Goal: Contribute content: Add original content to the website for others to see

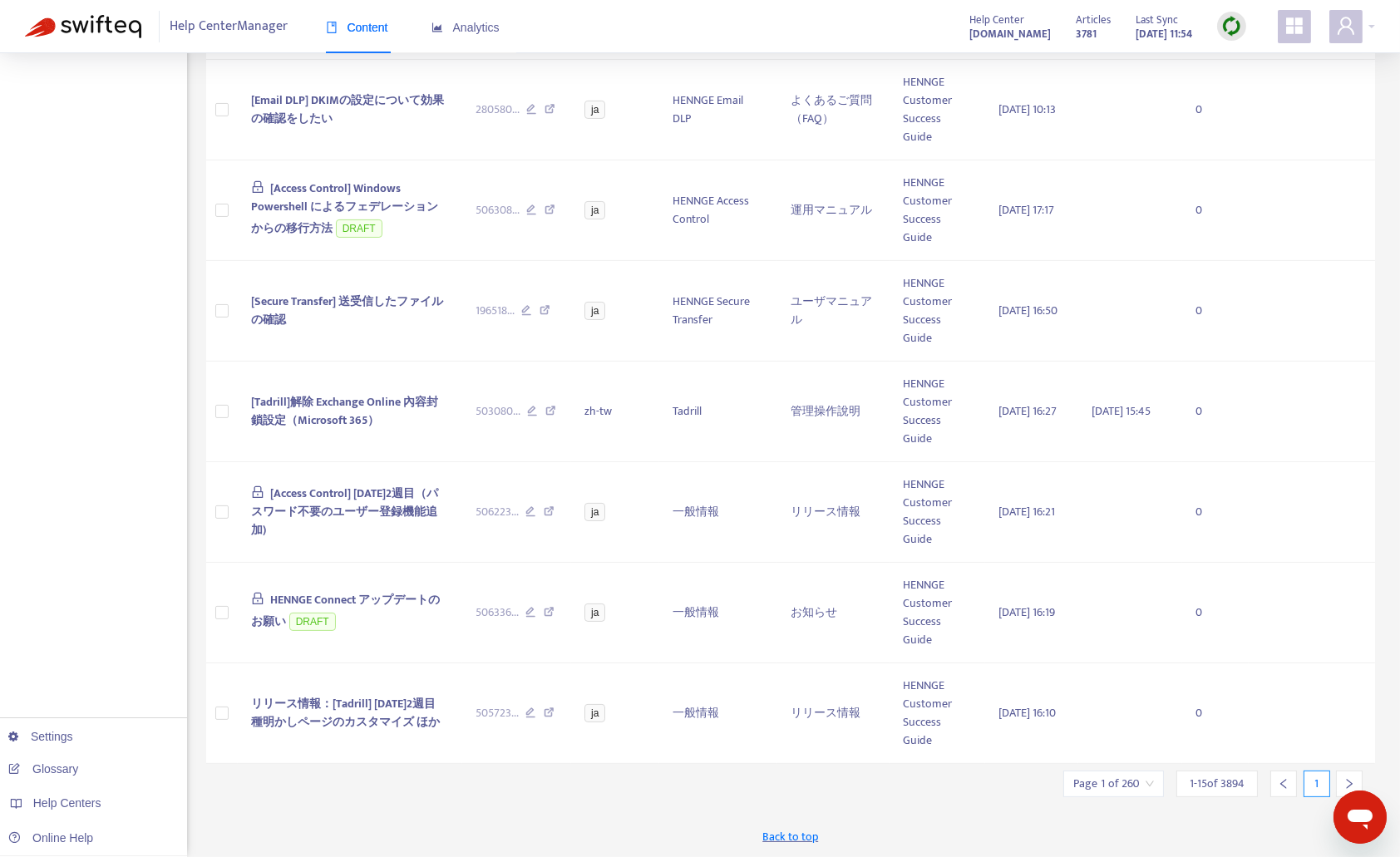
click at [1240, 22] on img at bounding box center [1232, 26] width 21 height 21
click at [1259, 64] on link "Quick Sync" at bounding box center [1265, 73] width 70 height 19
click at [1259, 63] on td at bounding box center [1311, 110] width 126 height 101
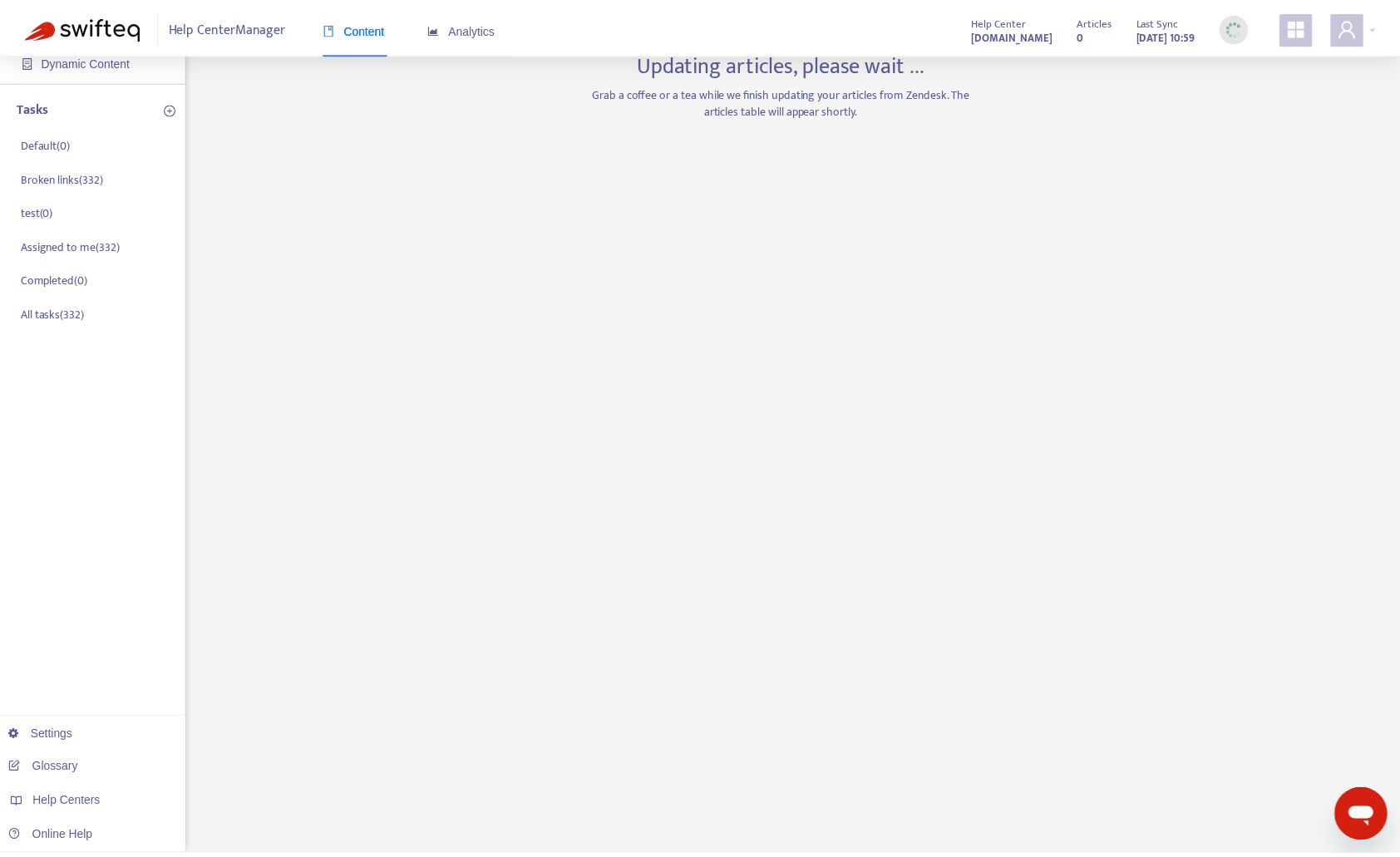
scroll to position [194, 0]
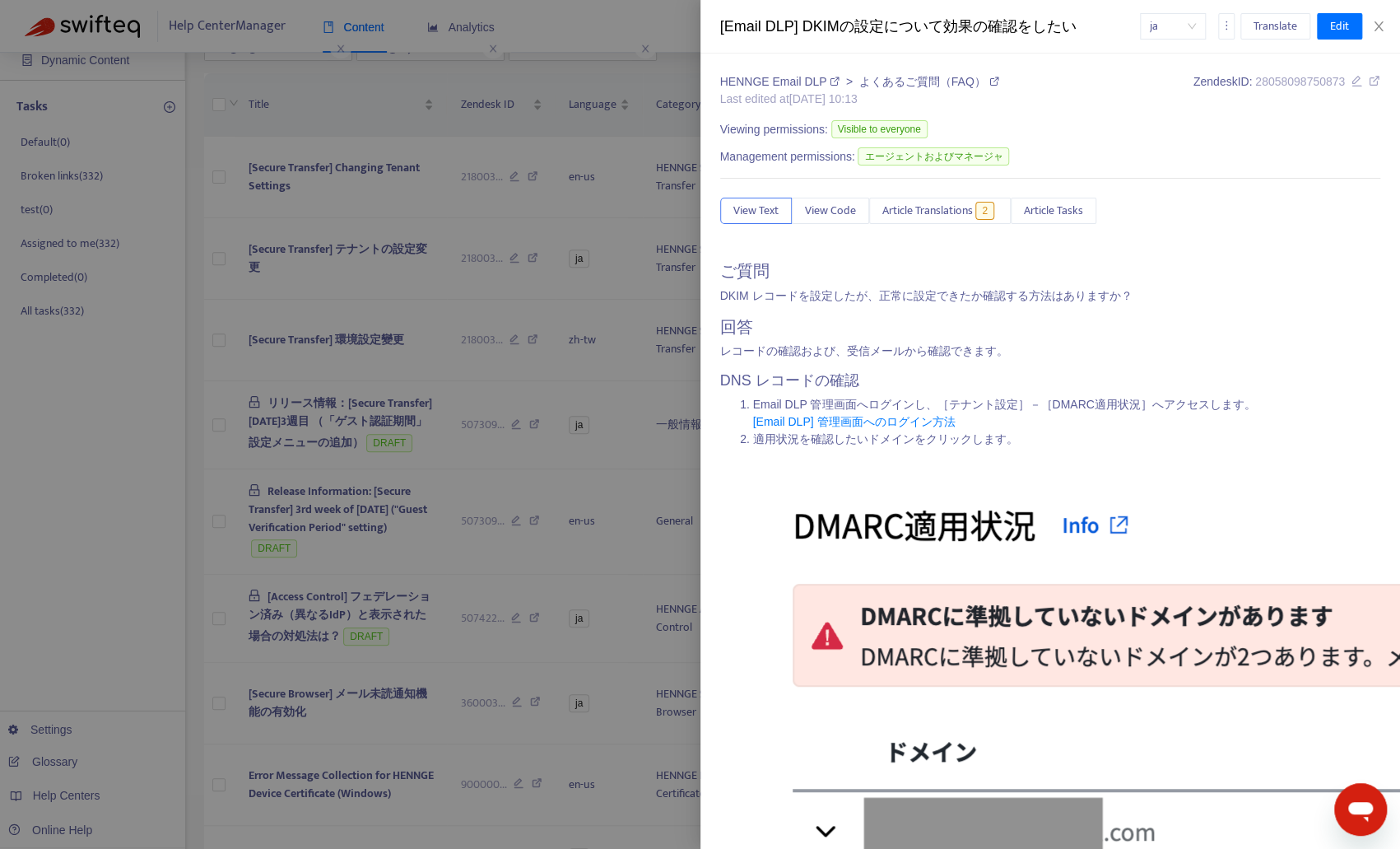
click at [607, 320] on div at bounding box center [700, 424] width 1400 height 849
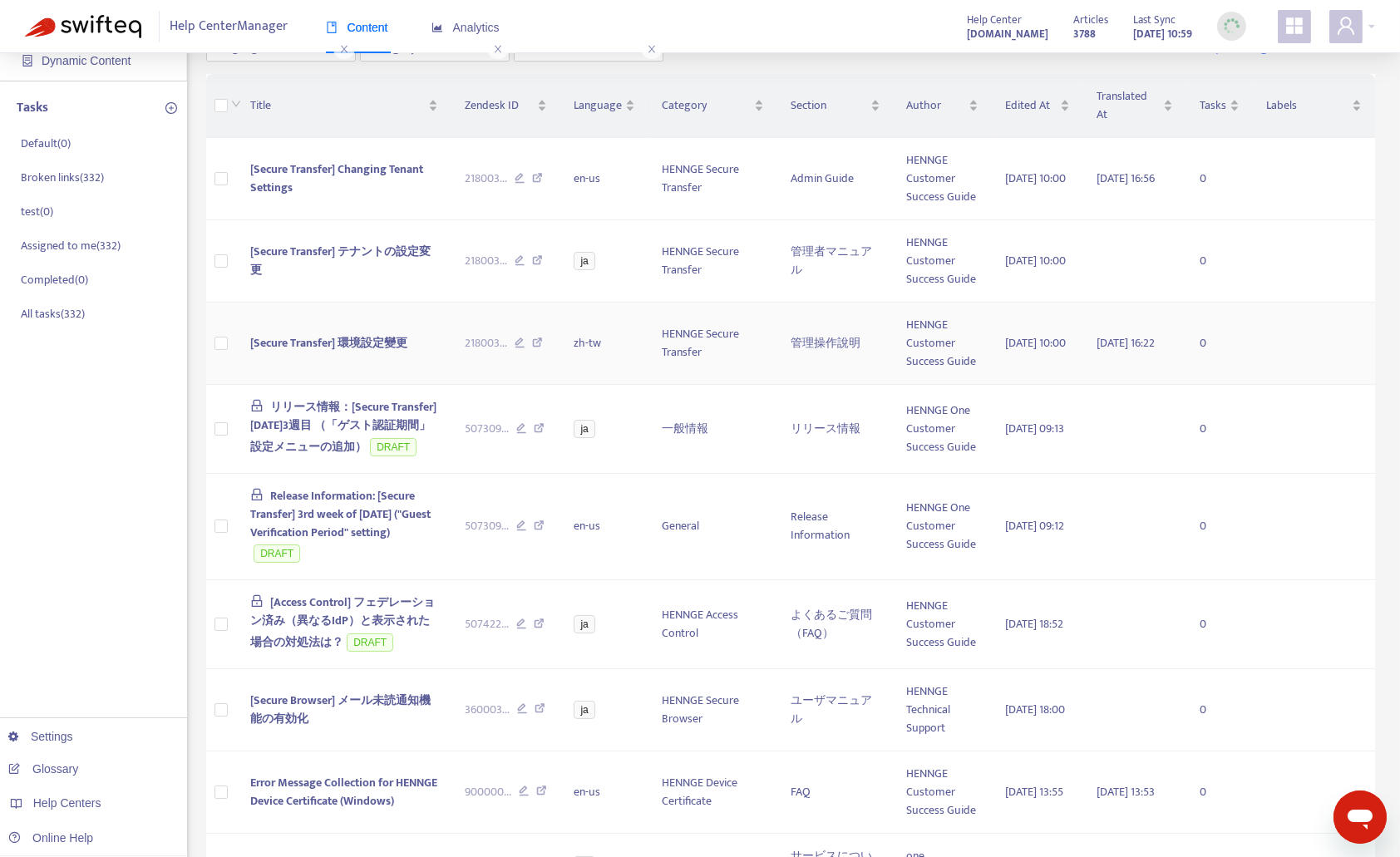
scroll to position [0, 0]
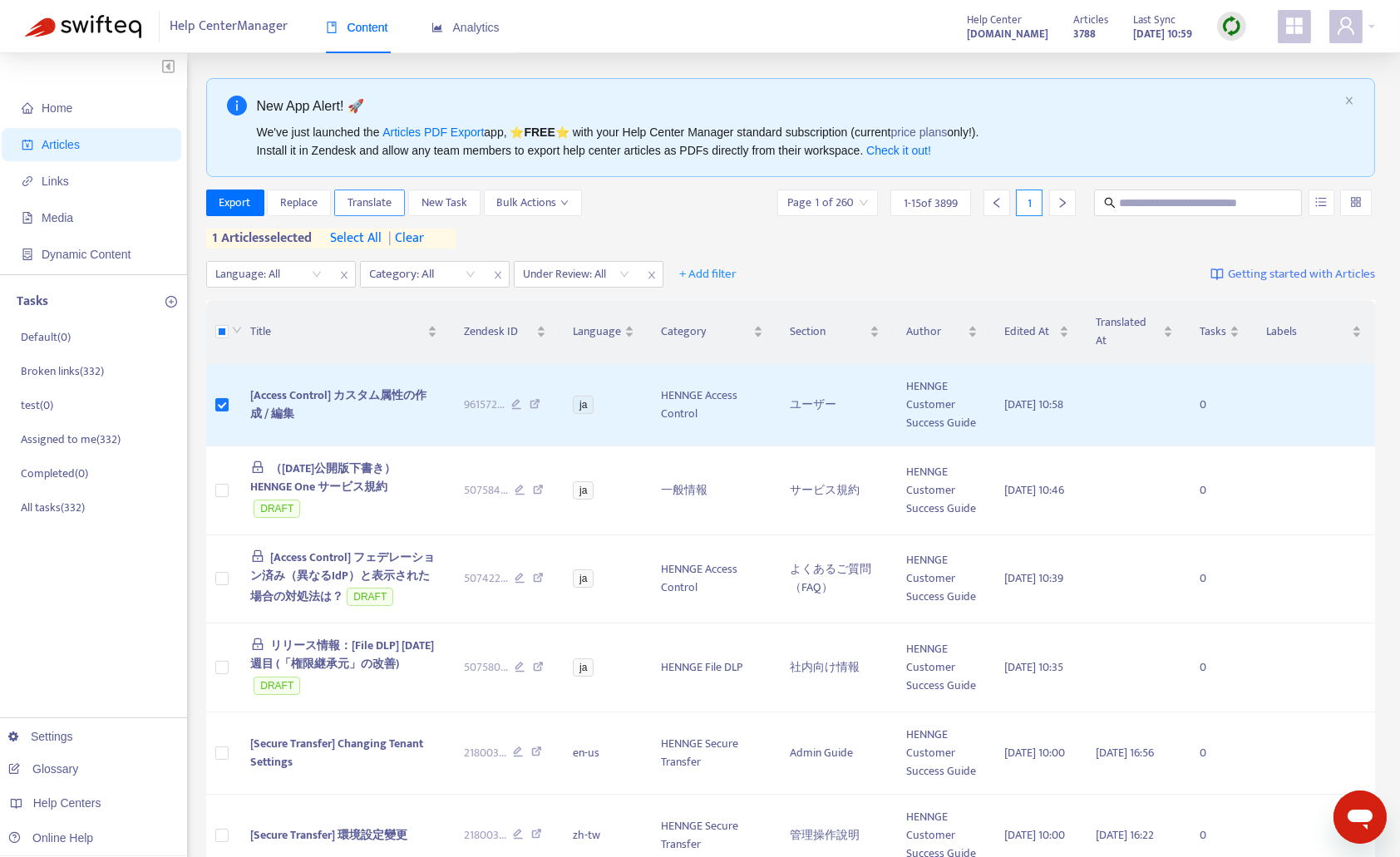
click at [369, 203] on span "Translate" at bounding box center [369, 203] width 44 height 18
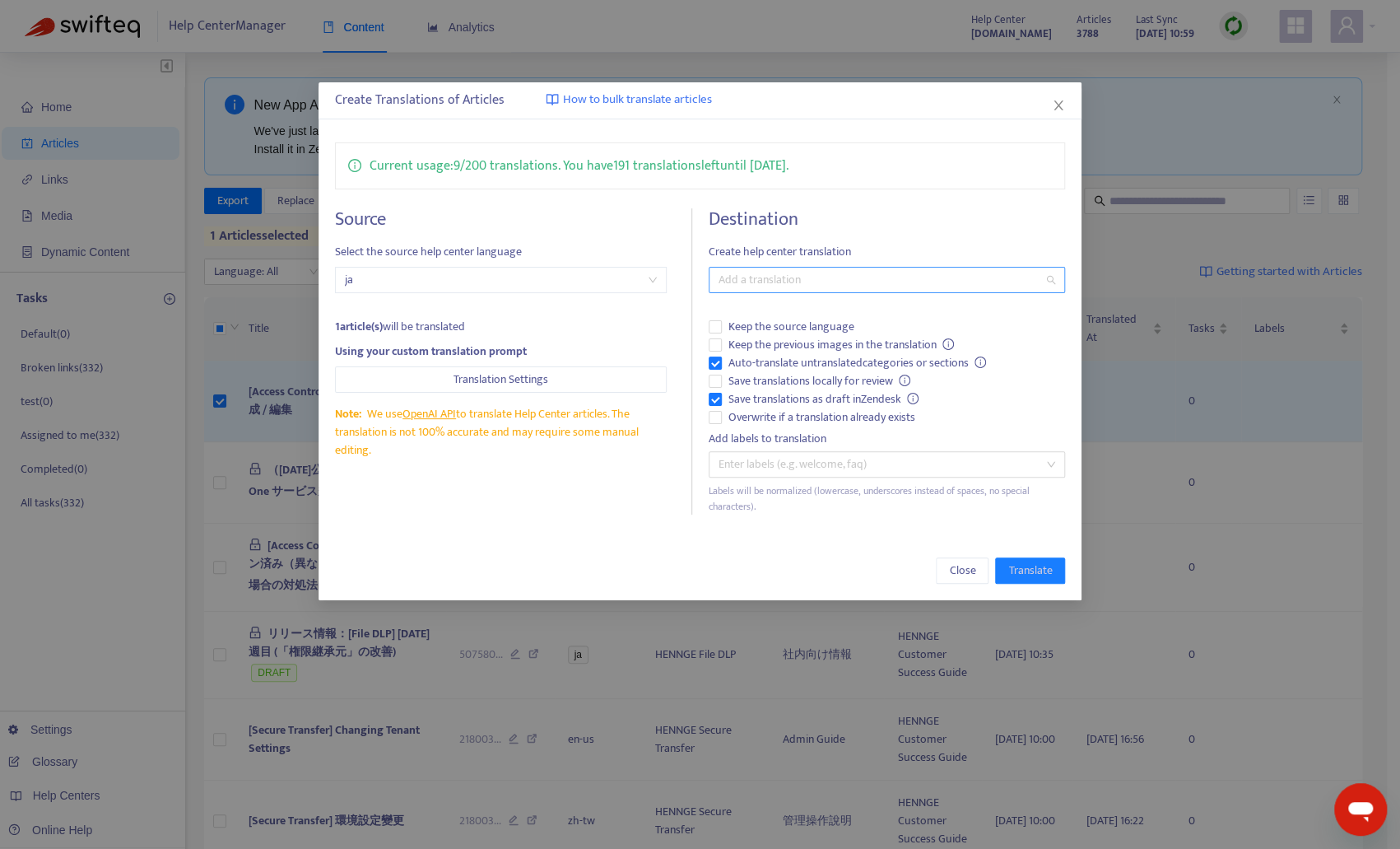
click at [794, 270] on div at bounding box center [879, 279] width 333 height 20
click at [803, 365] on div "Chinese (Traditional) ( zh-tw )" at bounding box center [887, 364] width 330 height 18
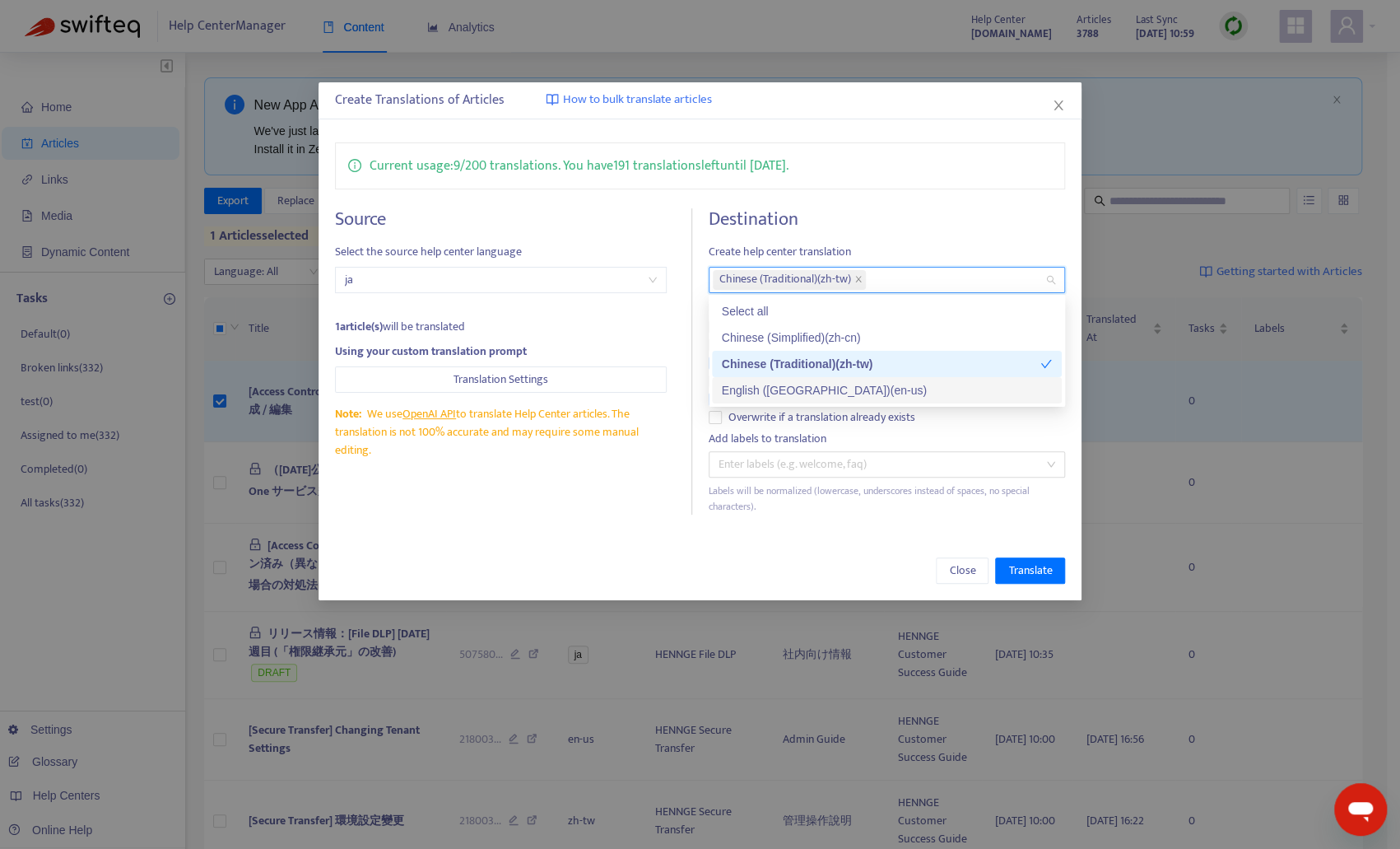
click at [800, 388] on div "English (USA) ( en-us )" at bounding box center [887, 390] width 330 height 18
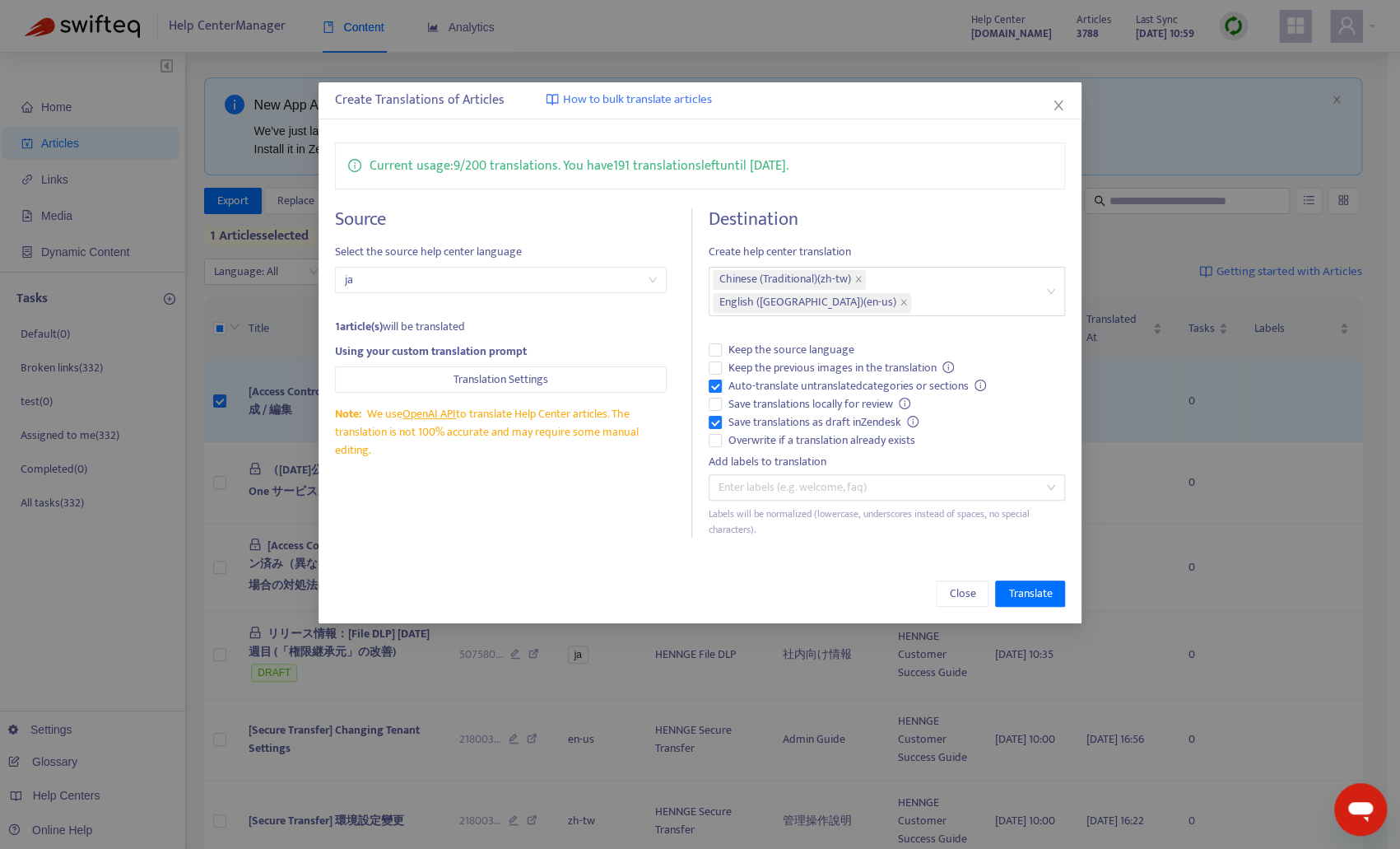
click at [638, 536] on div "Create Translations of Articles How to bulk translate articles Current usage: 9…" at bounding box center [700, 353] width 764 height 541
click at [764, 396] on span "Save translations locally for review" at bounding box center [819, 404] width 196 height 18
click at [786, 359] on span "Keep the previous images in the translation" at bounding box center [842, 368] width 240 height 18
click at [1014, 581] on button "Translate" at bounding box center [1030, 594] width 70 height 27
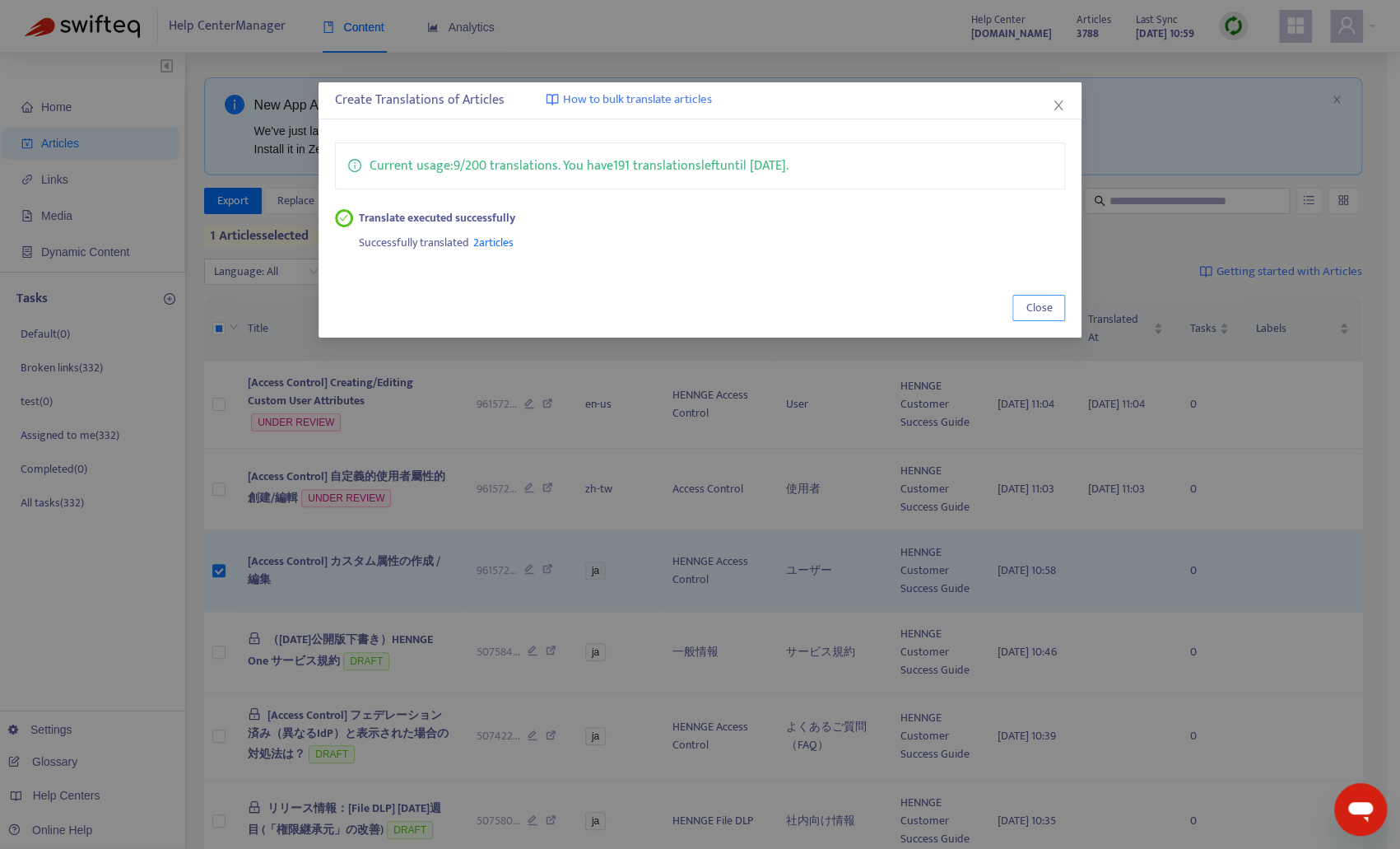
click at [1041, 302] on span "Close" at bounding box center [1039, 308] width 27 height 18
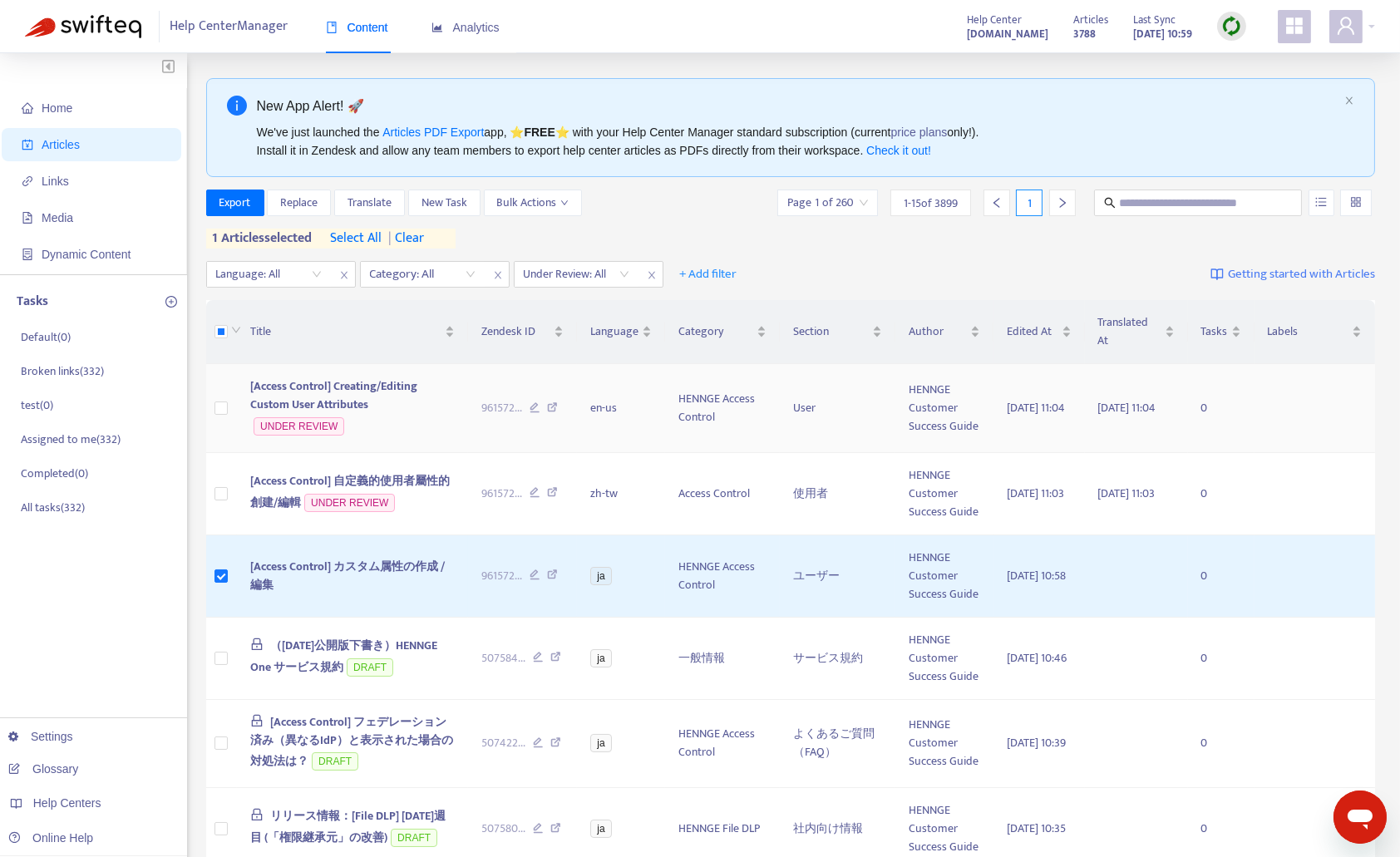
click at [351, 397] on span "[Access Control] Creating/Editing Custom User Attributes" at bounding box center [334, 395] width 167 height 37
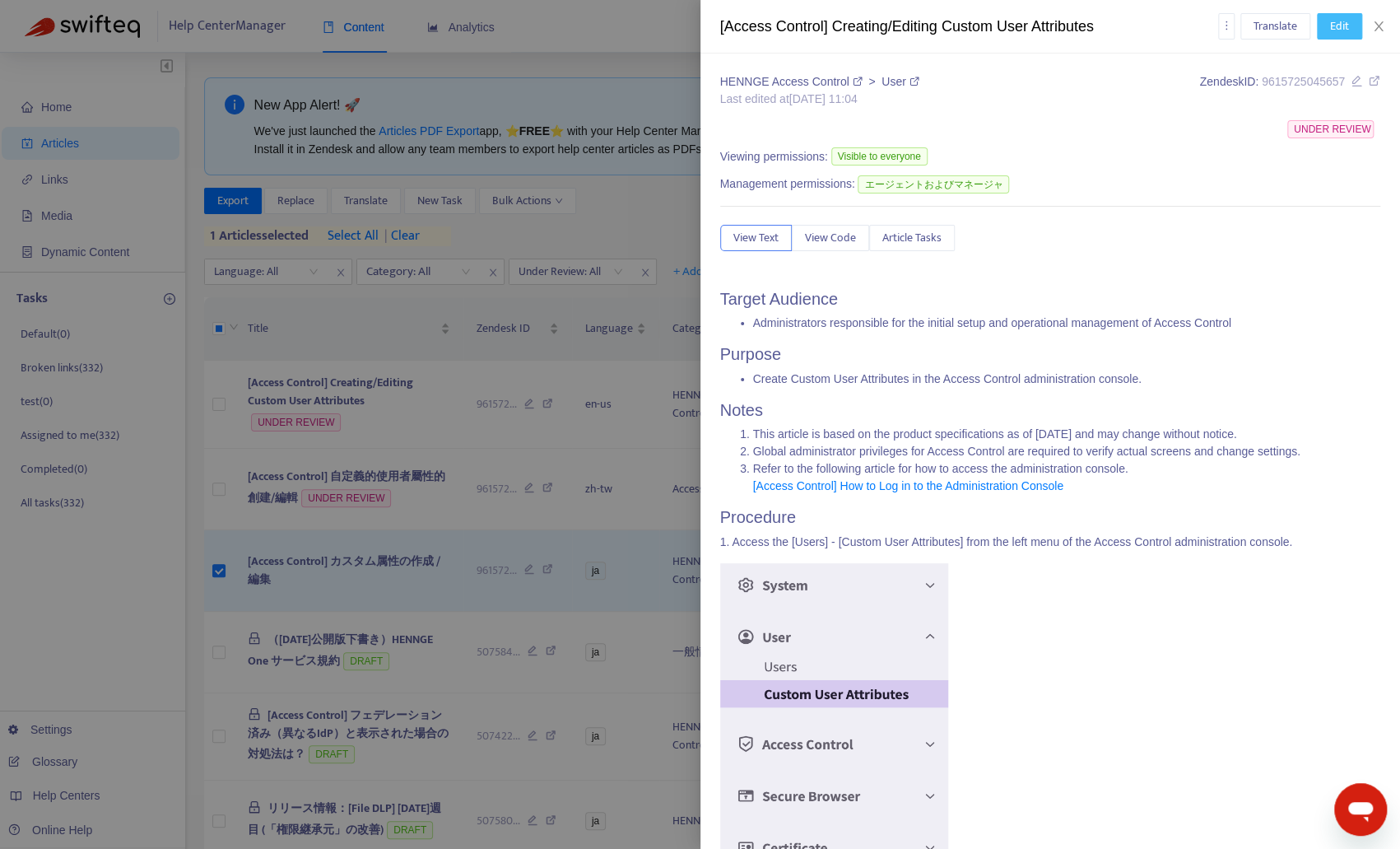
click at [1336, 22] on span "Edit" at bounding box center [1340, 26] width 19 height 18
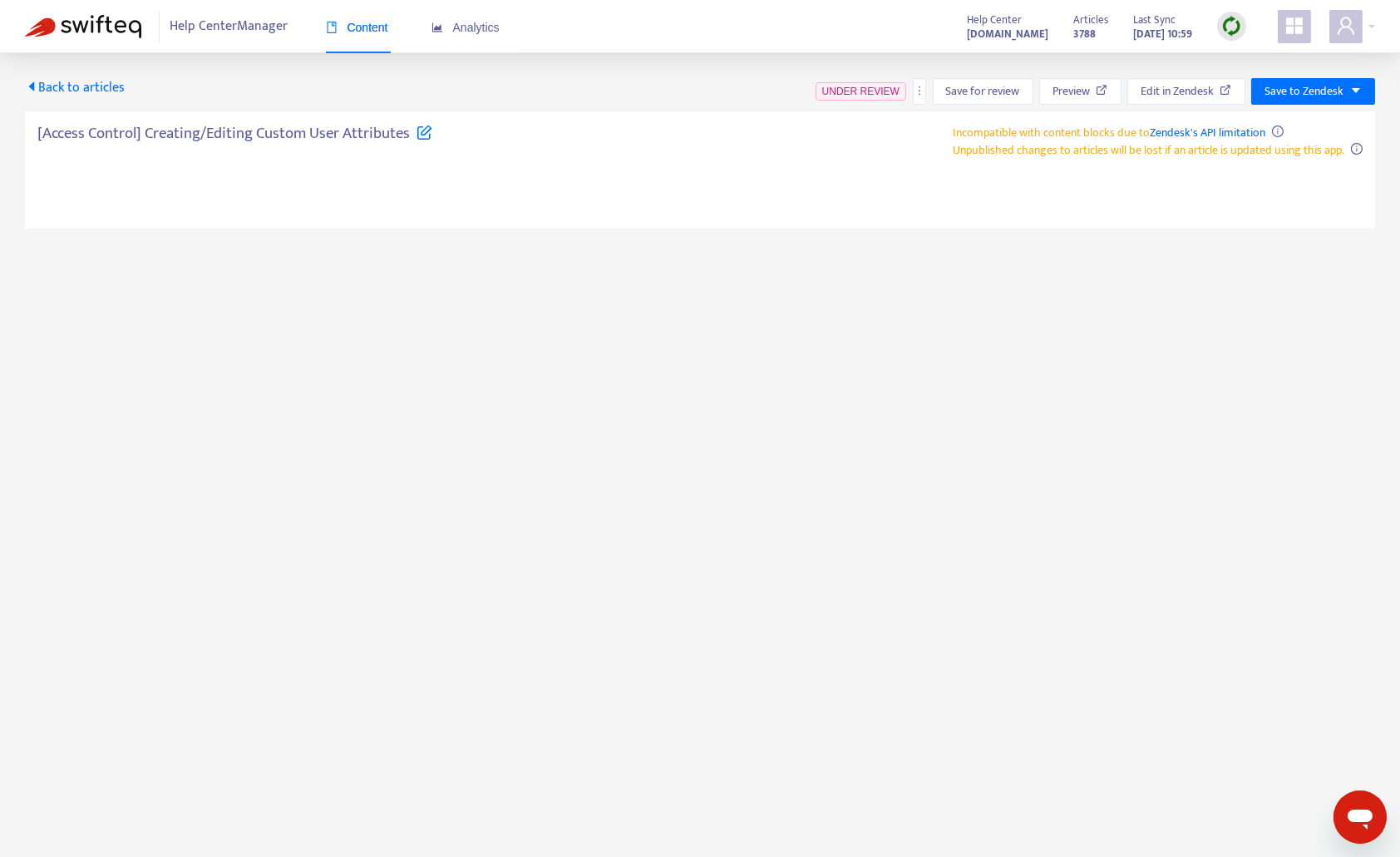
type textarea "**********"
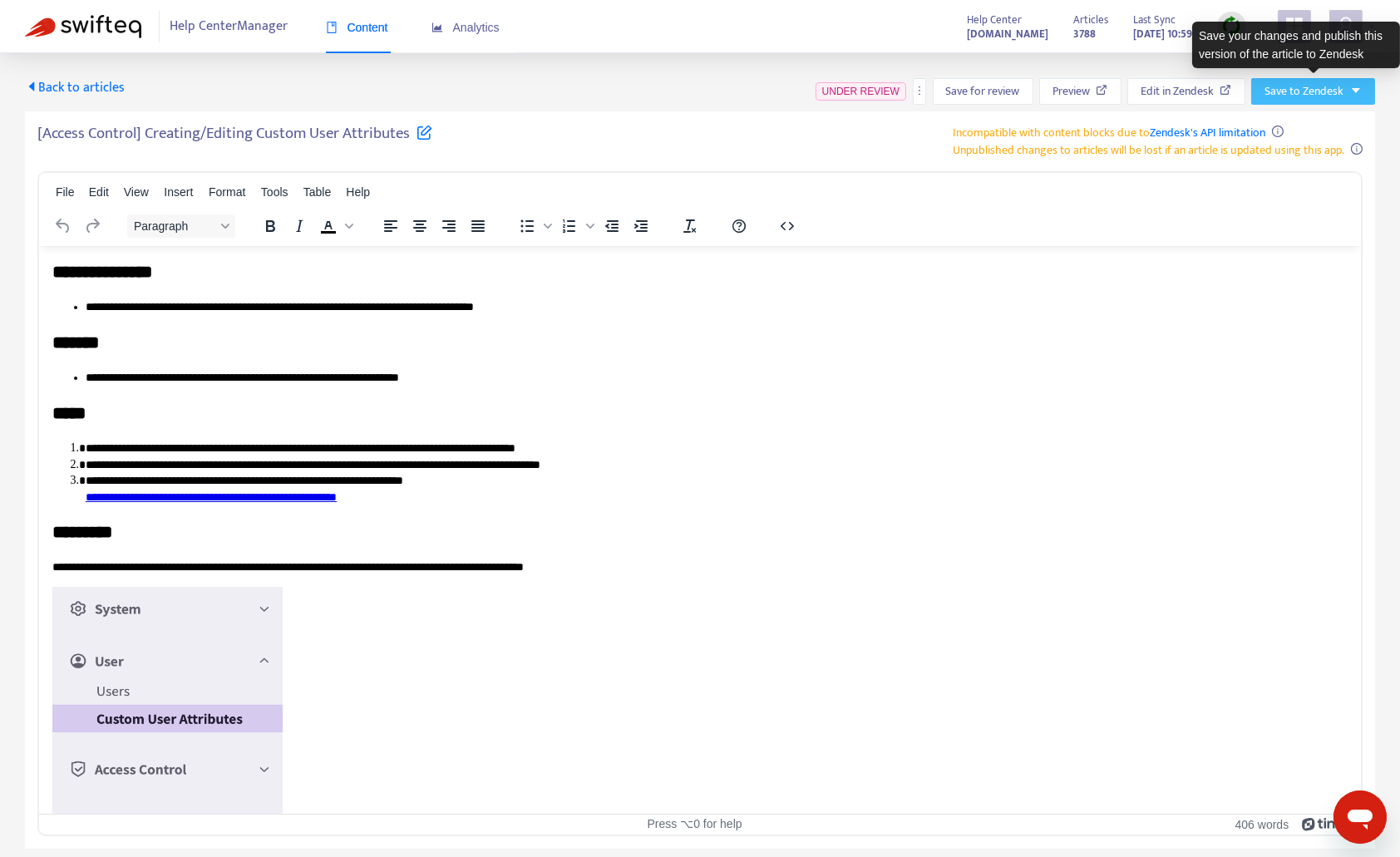
click at [1324, 92] on span "Save to Zendesk" at bounding box center [1303, 91] width 79 height 18
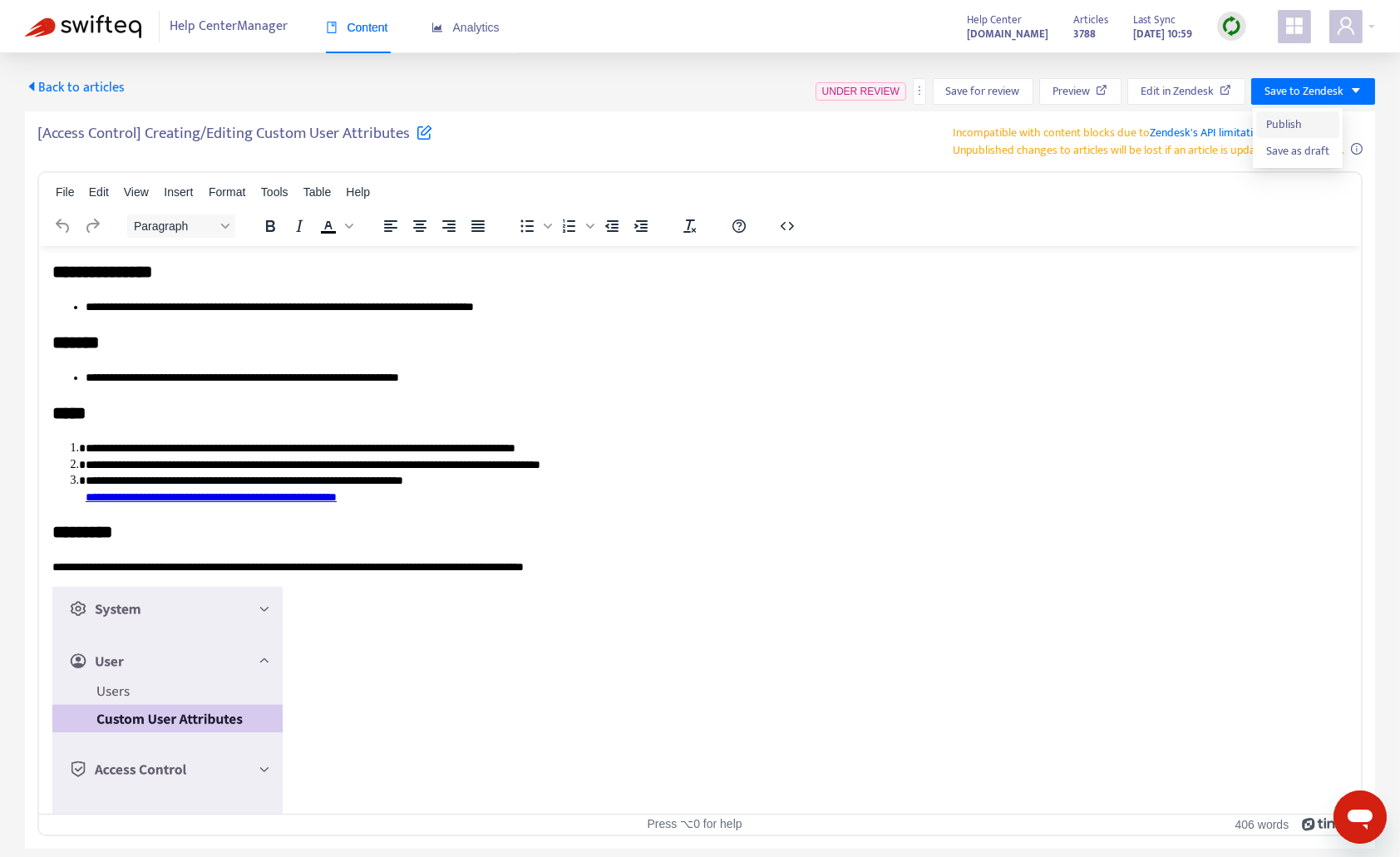
click at [1305, 122] on span "Publish" at bounding box center [1297, 124] width 64 height 18
click at [1174, 86] on span "Edit in Zendesk" at bounding box center [1177, 91] width 73 height 18
click at [71, 84] on span "Back to articles" at bounding box center [75, 88] width 100 height 23
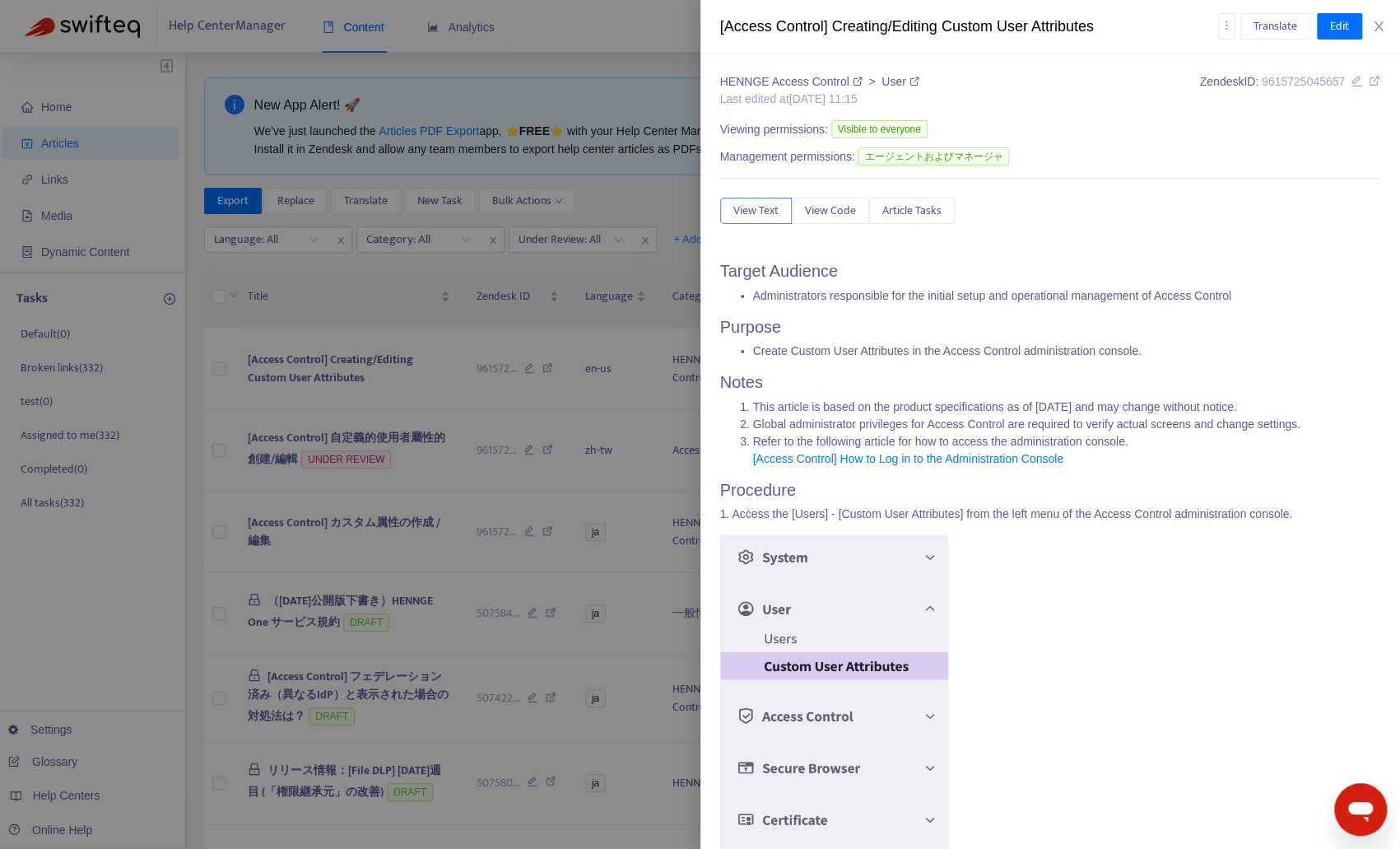
click at [574, 280] on div at bounding box center [700, 424] width 1400 height 849
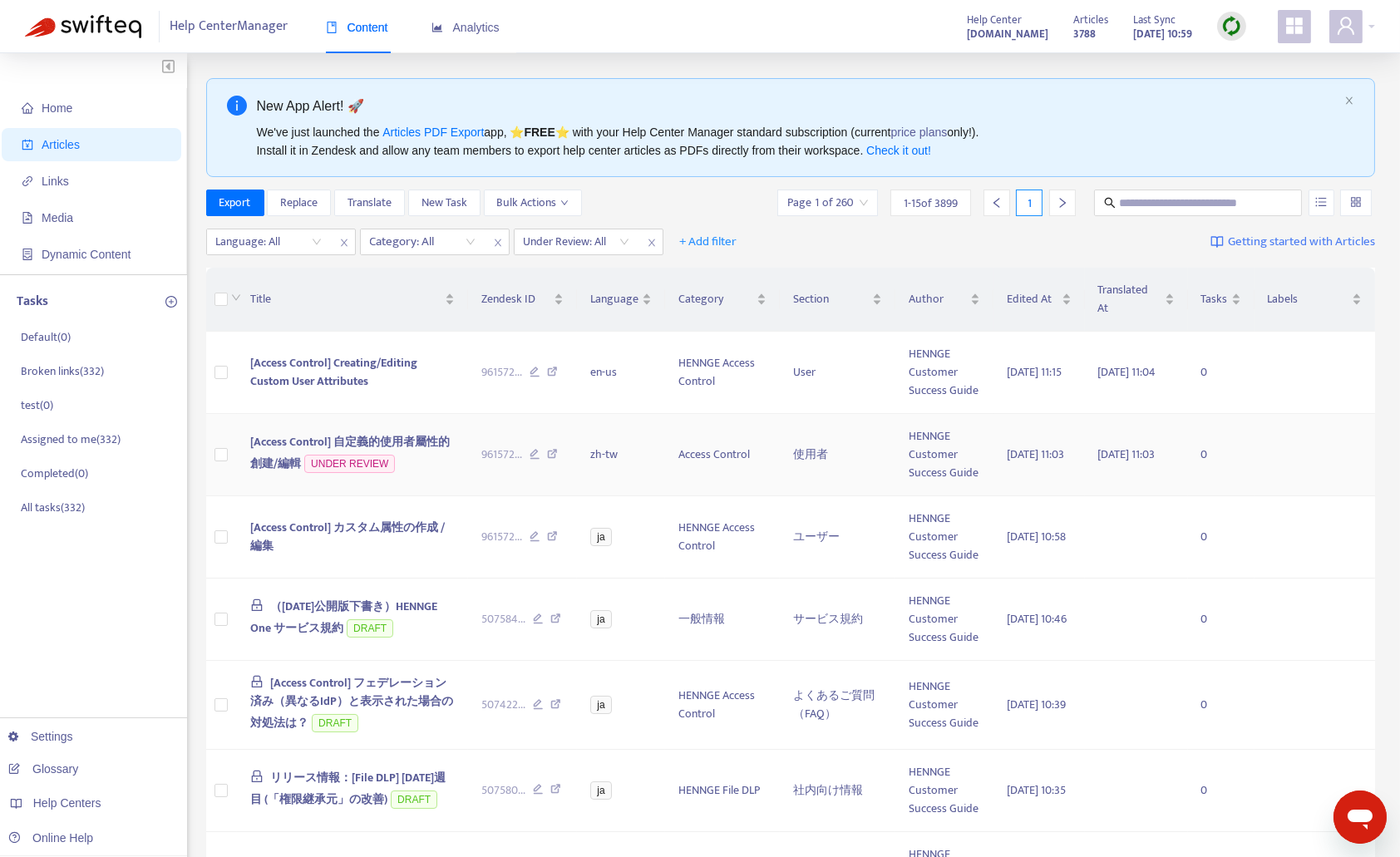
click at [341, 432] on span "[Access Control] 自定義的使用者屬性的創建/編輯" at bounding box center [350, 452] width 199 height 41
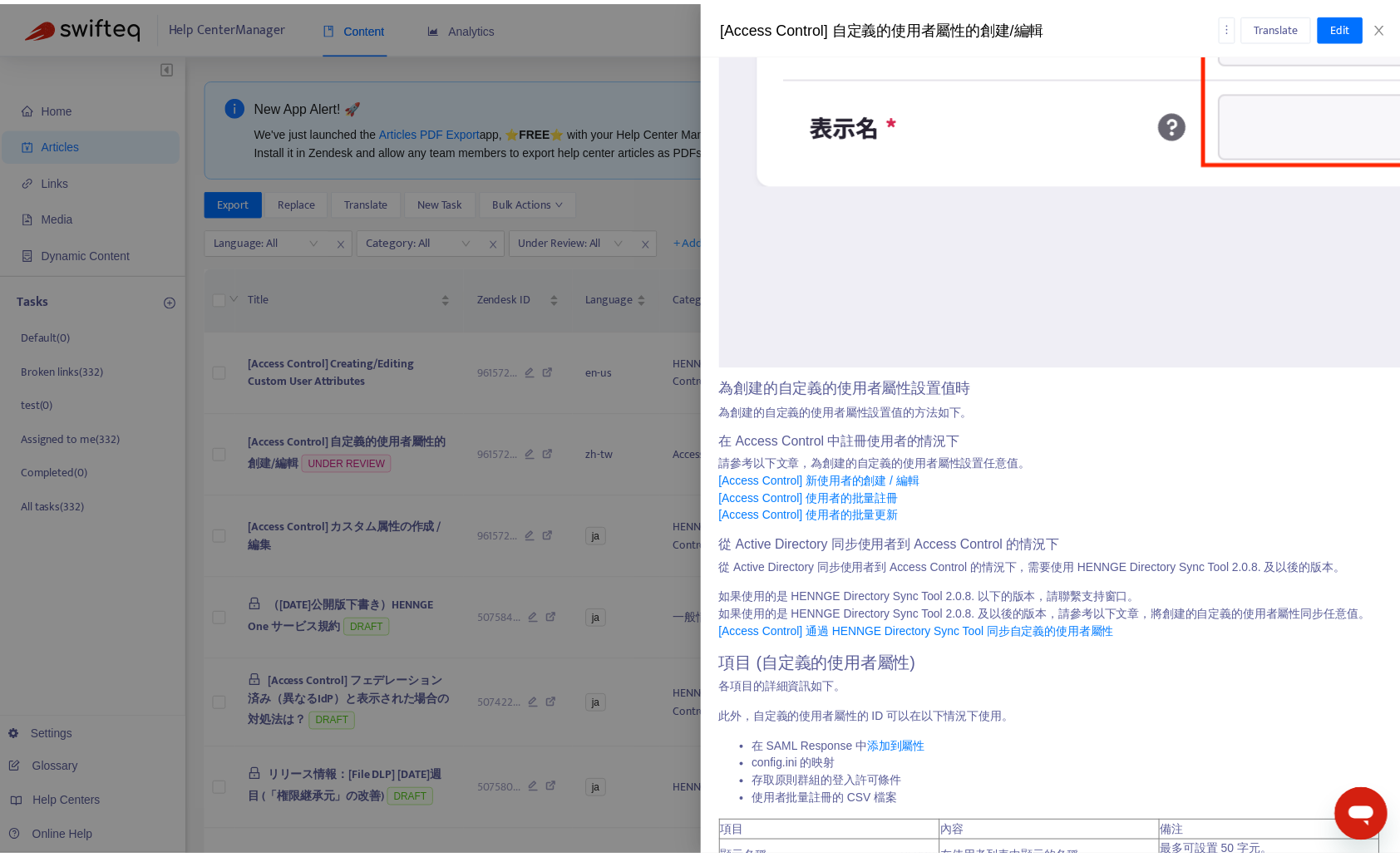
scroll to position [2022, 2]
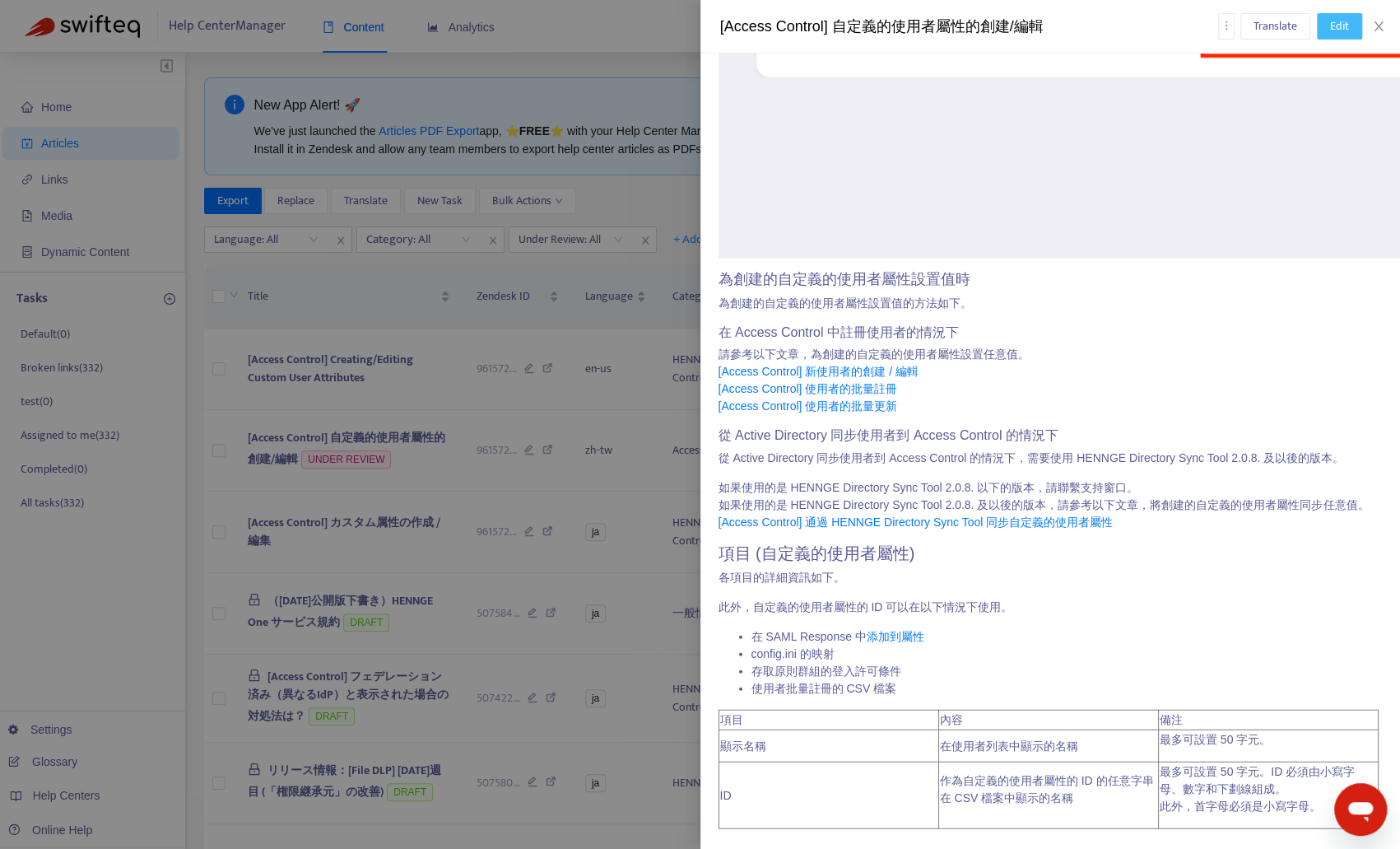
click at [1333, 24] on span "Edit" at bounding box center [1340, 26] width 19 height 18
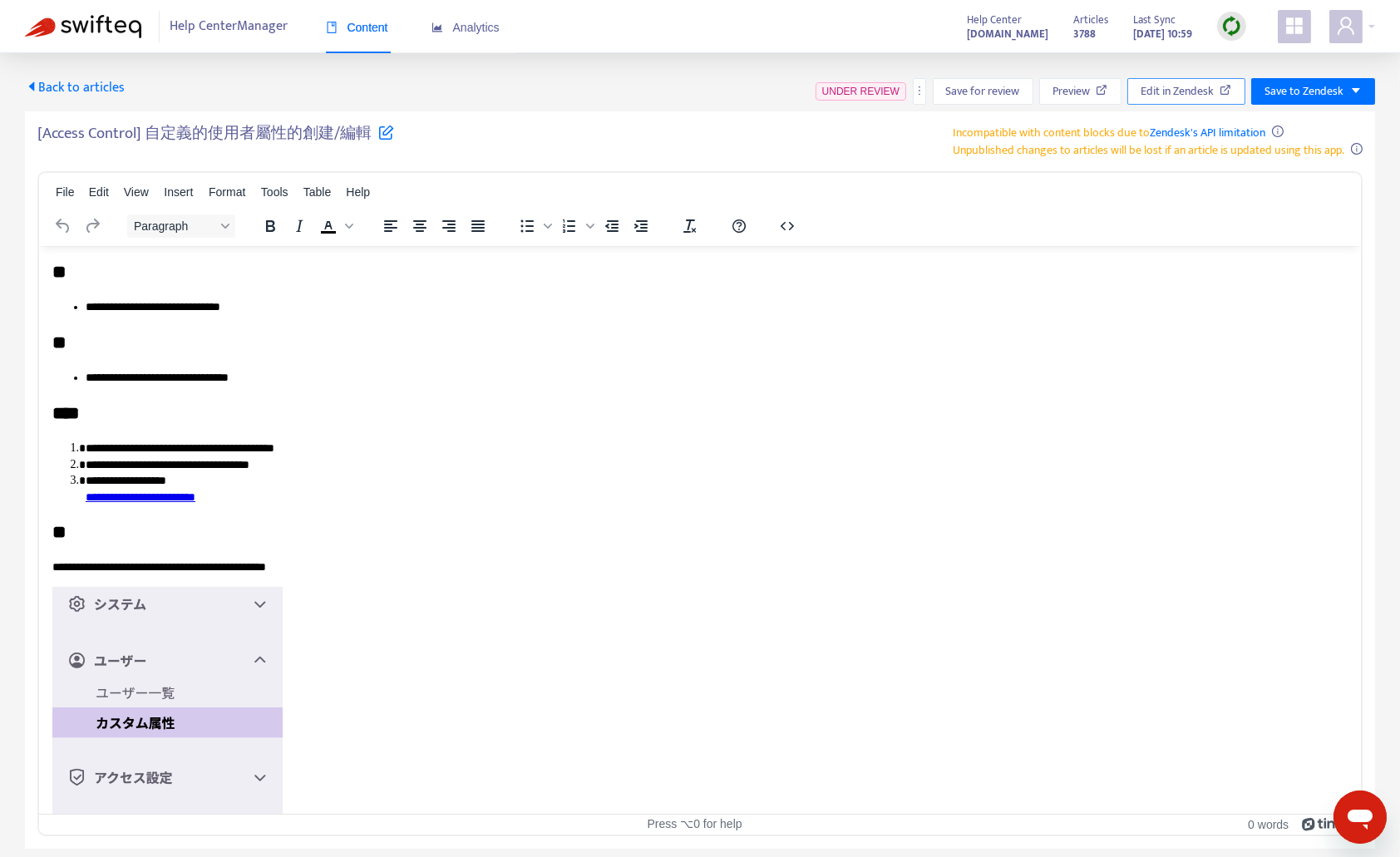
click at [1191, 84] on span "Edit in Zendesk" at bounding box center [1177, 91] width 73 height 18
click at [780, 225] on icon "button" at bounding box center [787, 225] width 13 height 9
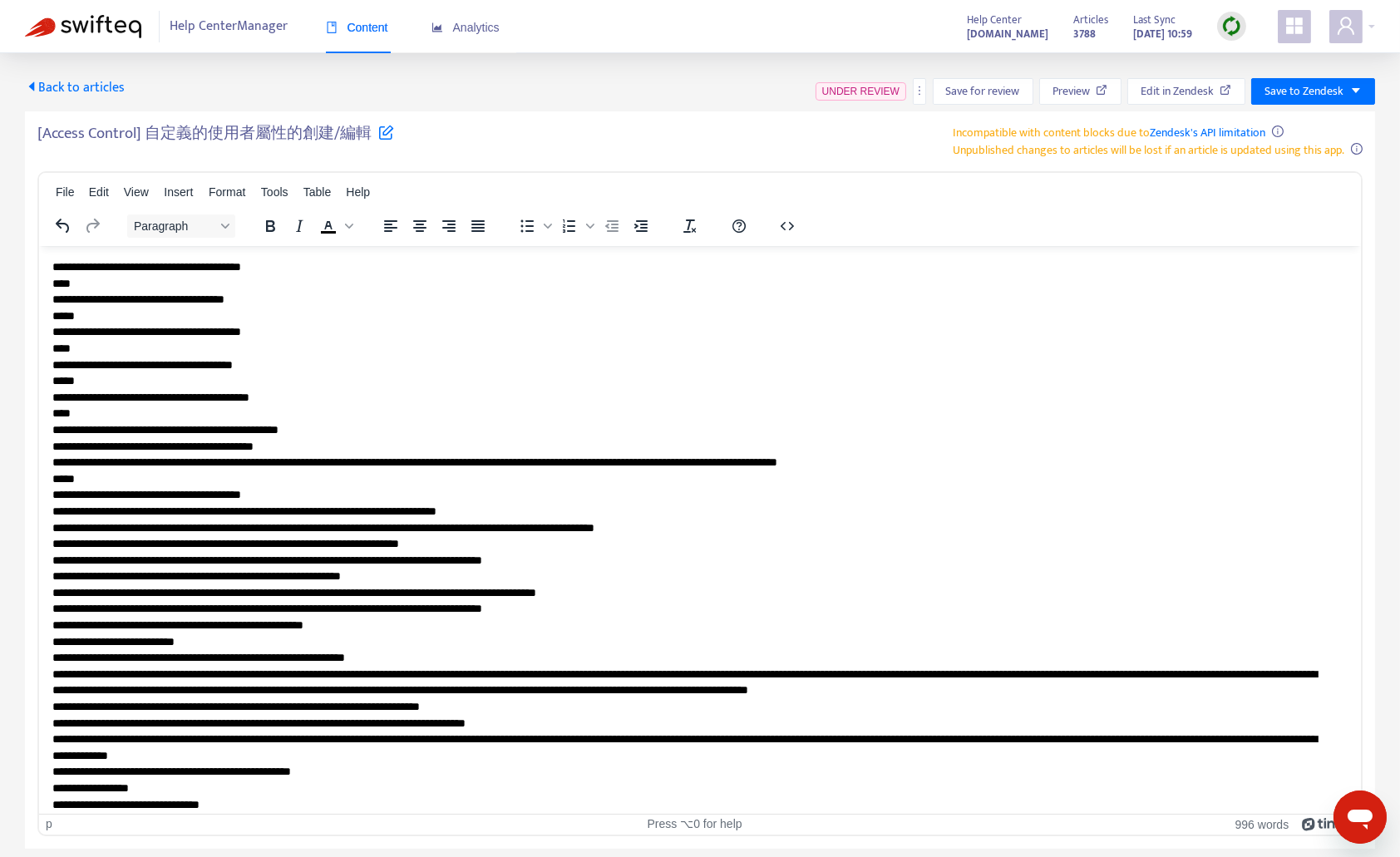
click at [617, 425] on p "**********" at bounding box center [693, 796] width 1282 height 1075
